Goal: Information Seeking & Learning: Understand process/instructions

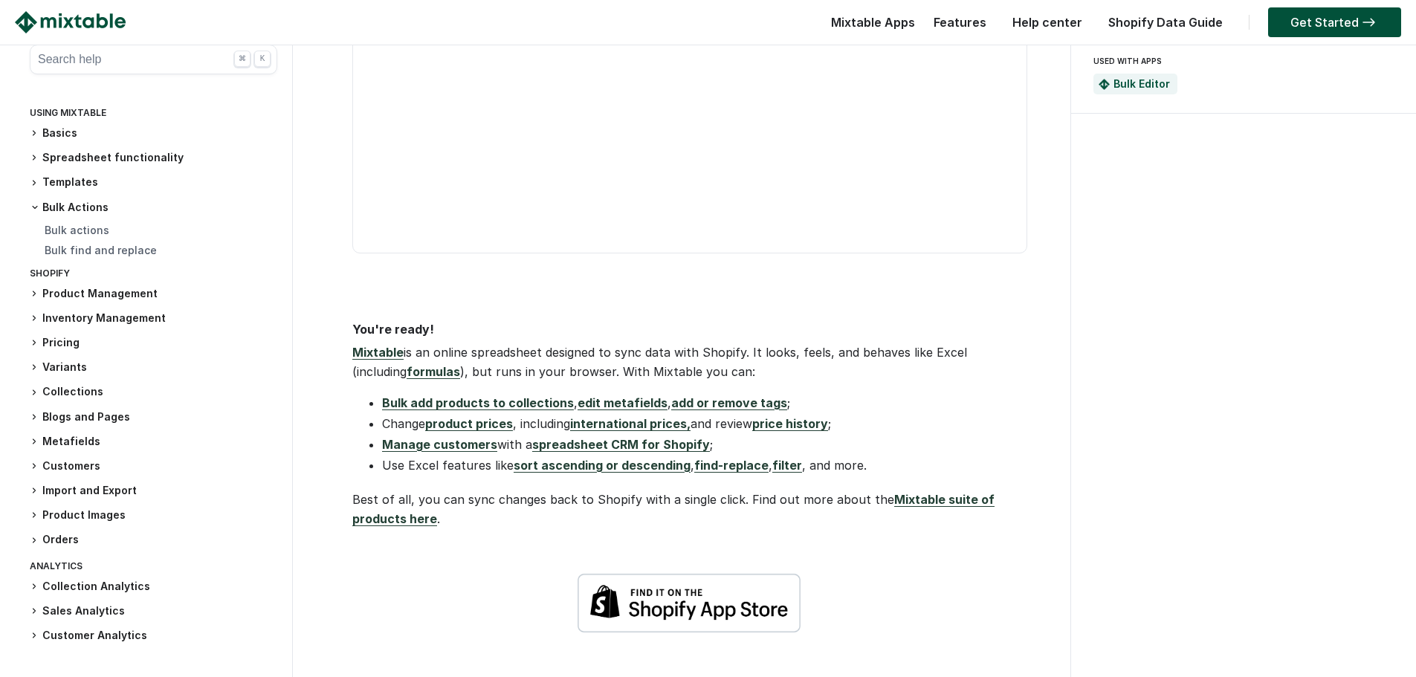
scroll to position [669, 0]
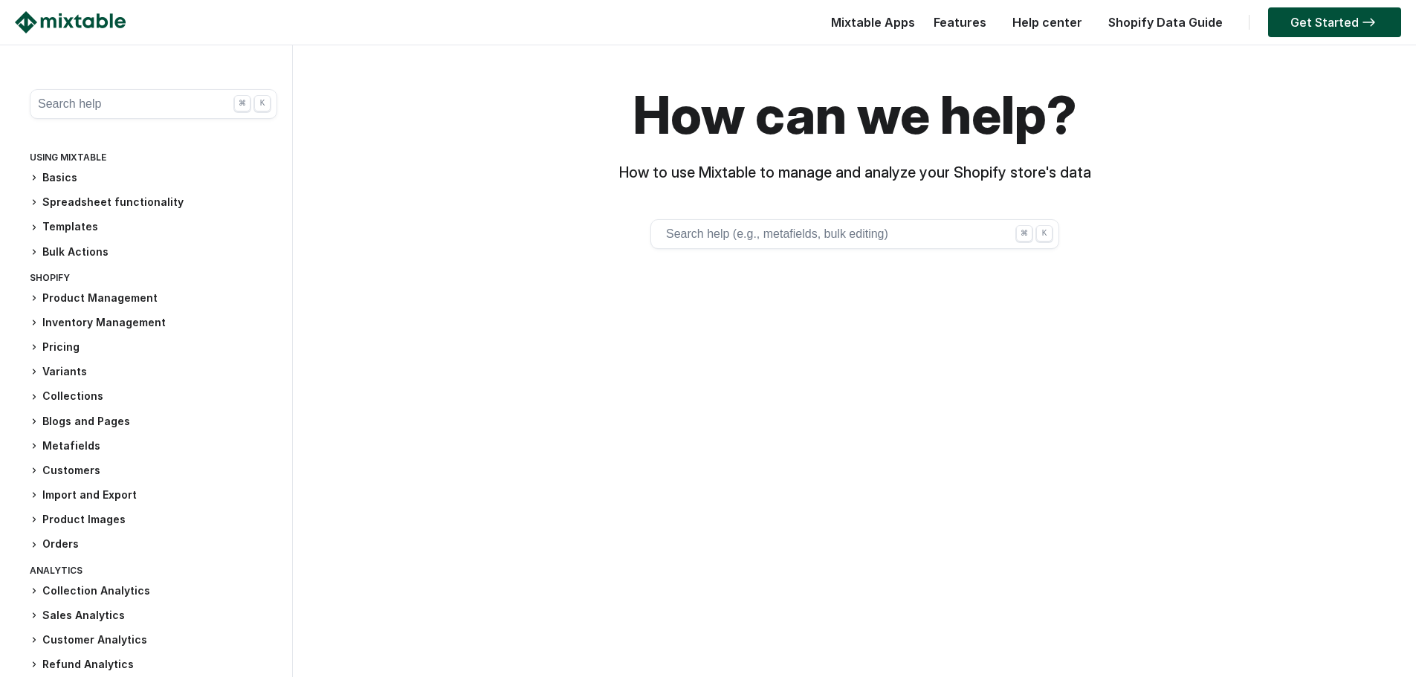
click at [749, 222] on button "Search help (e.g., metafields, bulk editing) ⌘ K" at bounding box center [854, 234] width 409 height 30
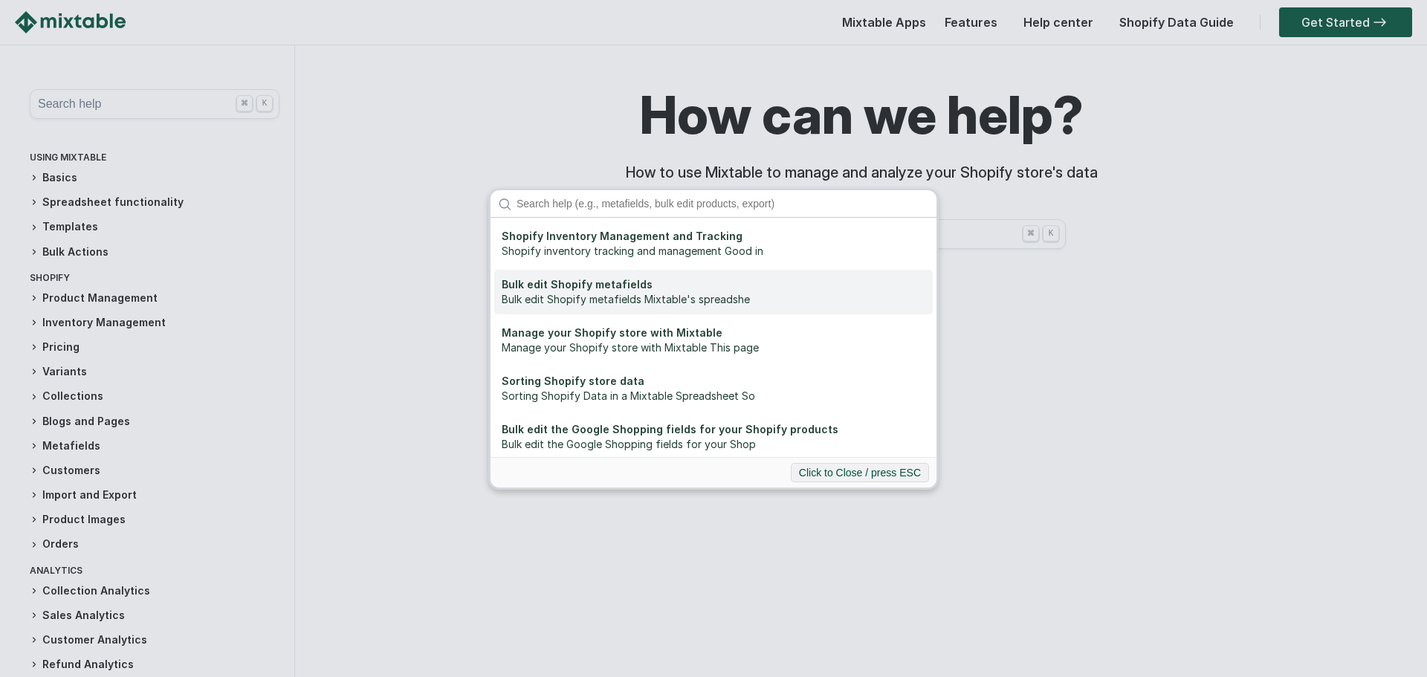
click at [670, 280] on div "Bulk edit Shopify metafields" at bounding box center [714, 284] width 424 height 15
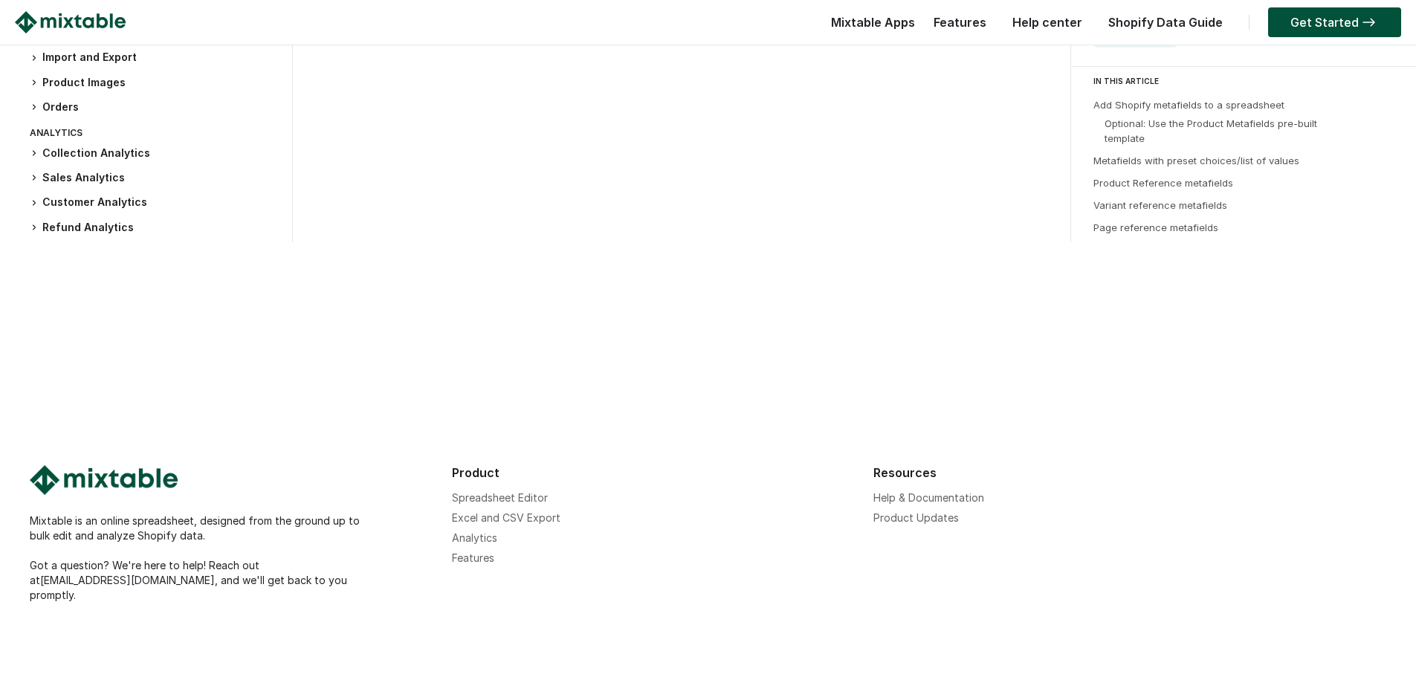
scroll to position [6837, 0]
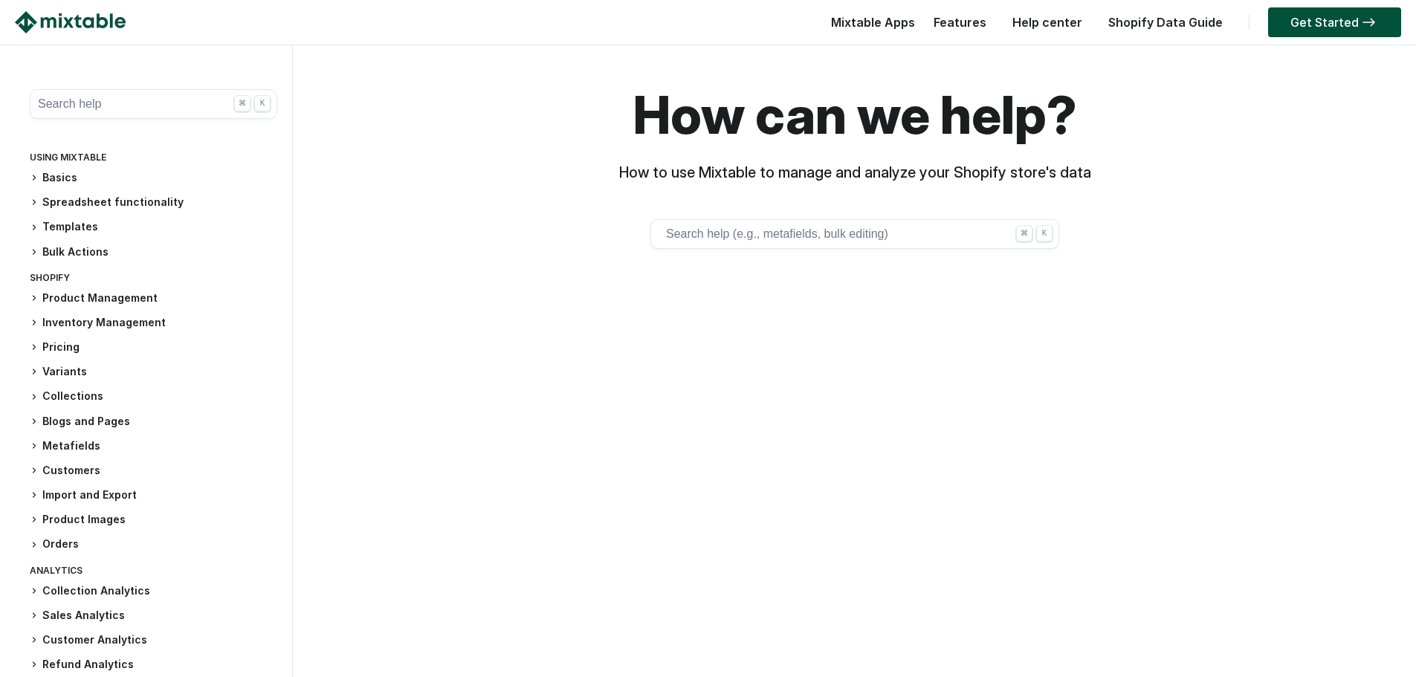
scroll to position [32, 0]
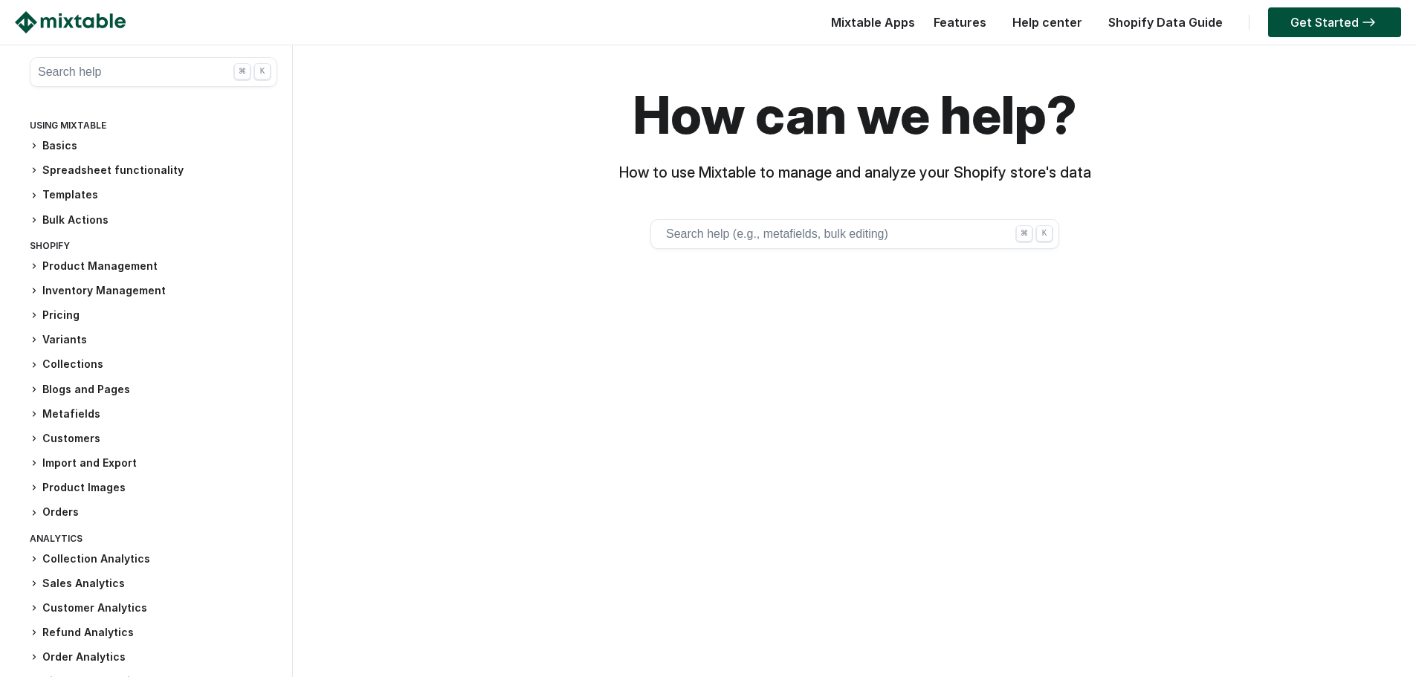
click at [90, 218] on h3 "Bulk Actions" at bounding box center [153, 221] width 247 height 16
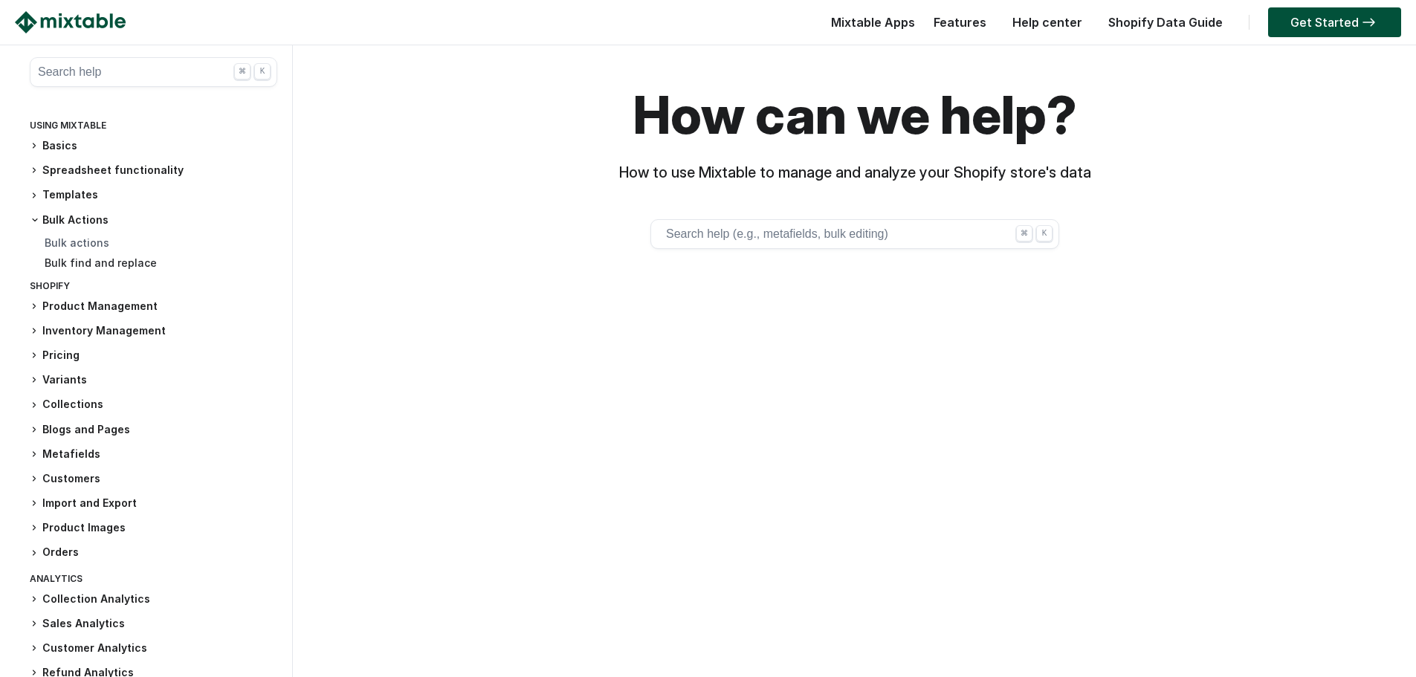
click at [101, 268] on link "Bulk find and replace" at bounding box center [101, 262] width 112 height 13
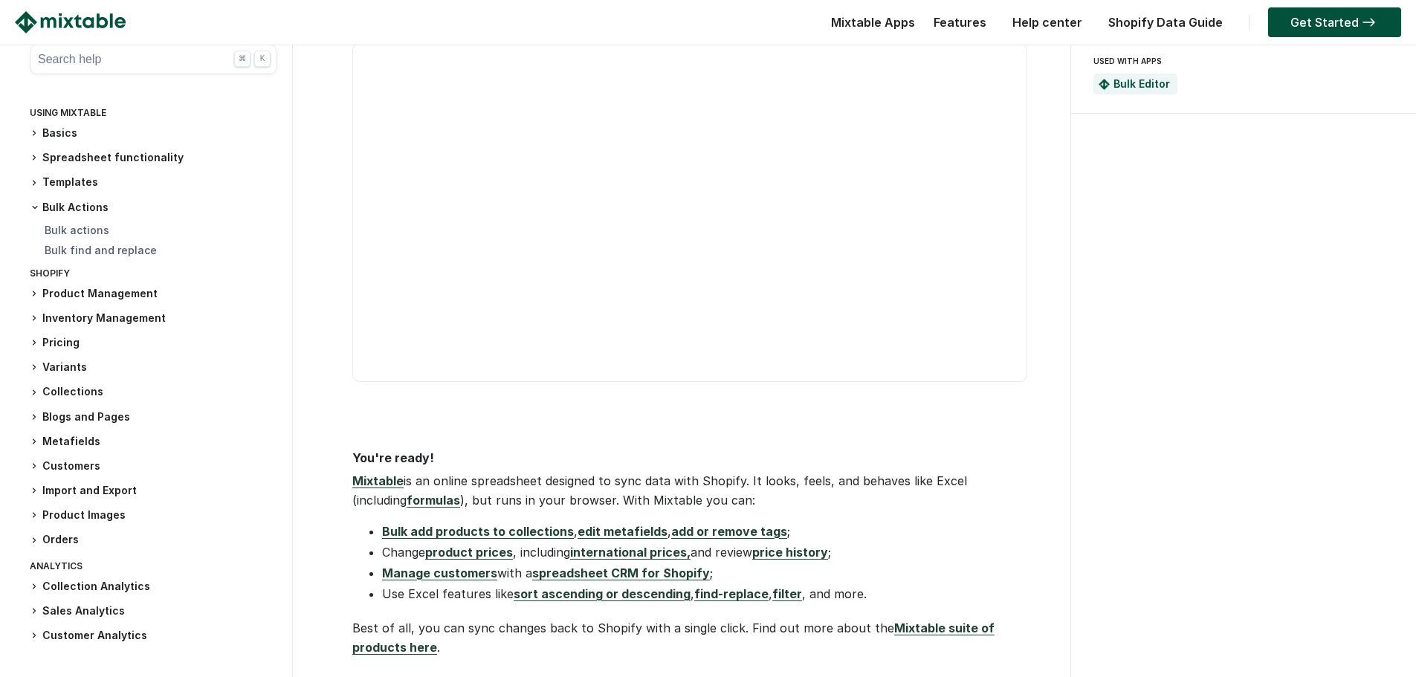
scroll to position [572, 0]
